Goal: Task Accomplishment & Management: Use online tool/utility

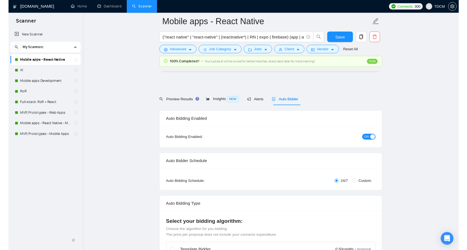
scroll to position [1163, 0]
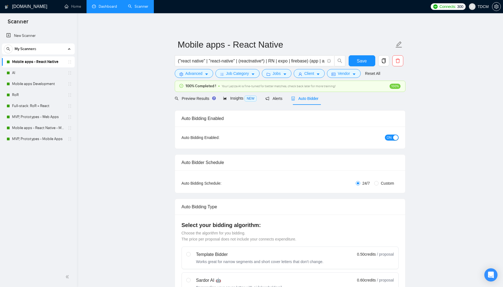
click at [110, 9] on link "Dashboard" at bounding box center [104, 6] width 25 height 5
